Goal: Information Seeking & Learning: Learn about a topic

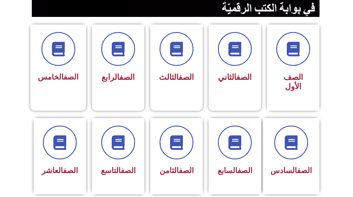
scroll to position [146, 0]
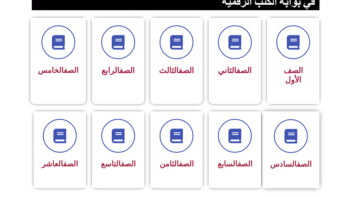
click at [300, 160] on link "الصف" at bounding box center [304, 164] width 15 height 9
click at [291, 157] on div "الصف السادس" at bounding box center [290, 164] width 41 height 14
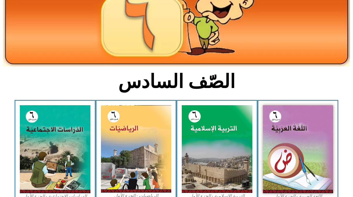
scroll to position [87, 0]
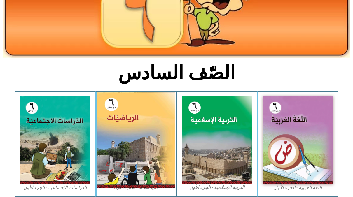
click at [149, 144] on img at bounding box center [136, 140] width 78 height 96
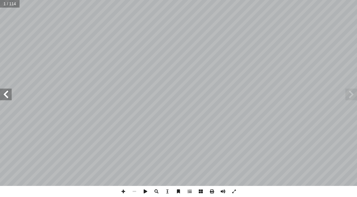
click at [7, 97] on span at bounding box center [6, 95] width 12 height 12
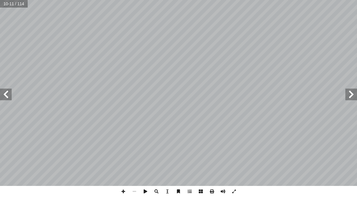
click at [7, 97] on span at bounding box center [6, 95] width 12 height 12
click at [8, 95] on span at bounding box center [6, 95] width 12 height 12
click at [122, 191] on span at bounding box center [123, 191] width 11 height 11
click at [123, 191] on span at bounding box center [123, 191] width 11 height 11
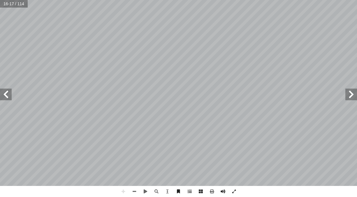
click at [199, 187] on div "١٢ ئل: � رين ومس � تم تي: أ ا الخاطئة فيما ي ِ الجملة َ مام أ ا ) ( َ شارة إ ا …" at bounding box center [178, 98] width 357 height 197
click at [124, 190] on span at bounding box center [123, 191] width 11 height 11
click at [123, 193] on span at bounding box center [123, 191] width 11 height 11
